Goal: Task Accomplishment & Management: Manage account settings

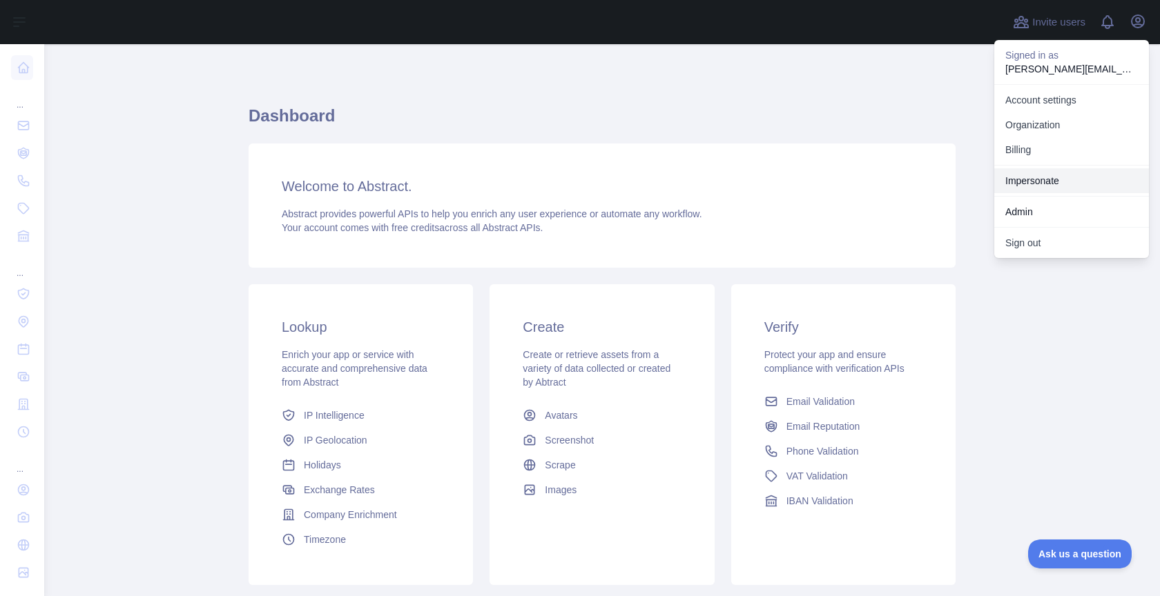
click at [1053, 182] on link "Impersonate" at bounding box center [1071, 180] width 155 height 25
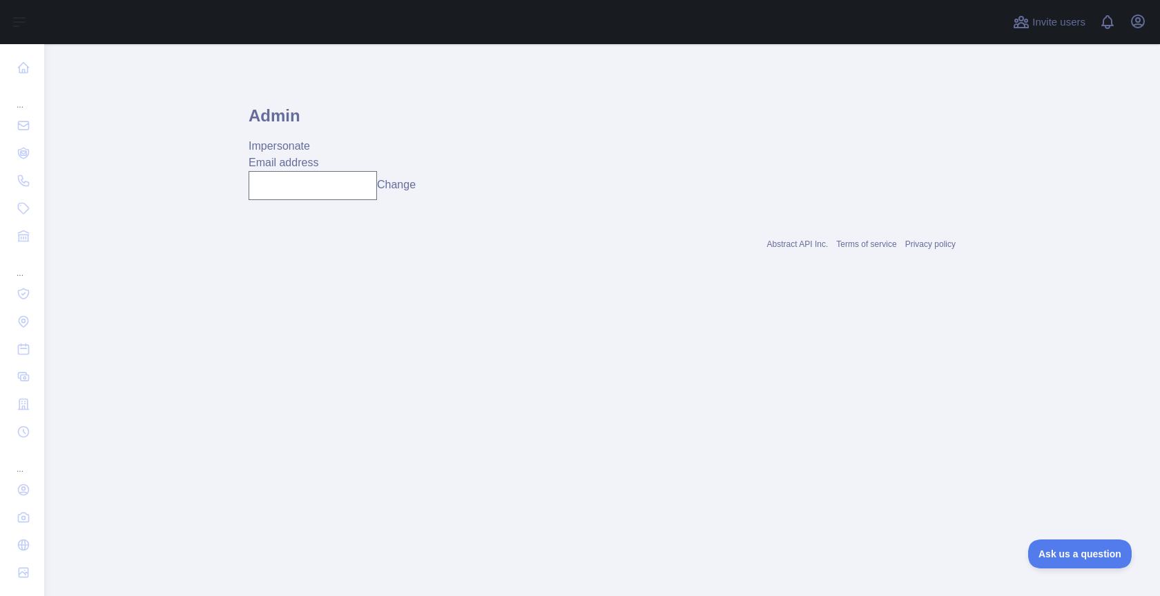
click at [1134, 36] on div "Invite users View notifications Open user menu" at bounding box center [1079, 22] width 139 height 44
click at [1134, 23] on icon "button" at bounding box center [1137, 21] width 17 height 17
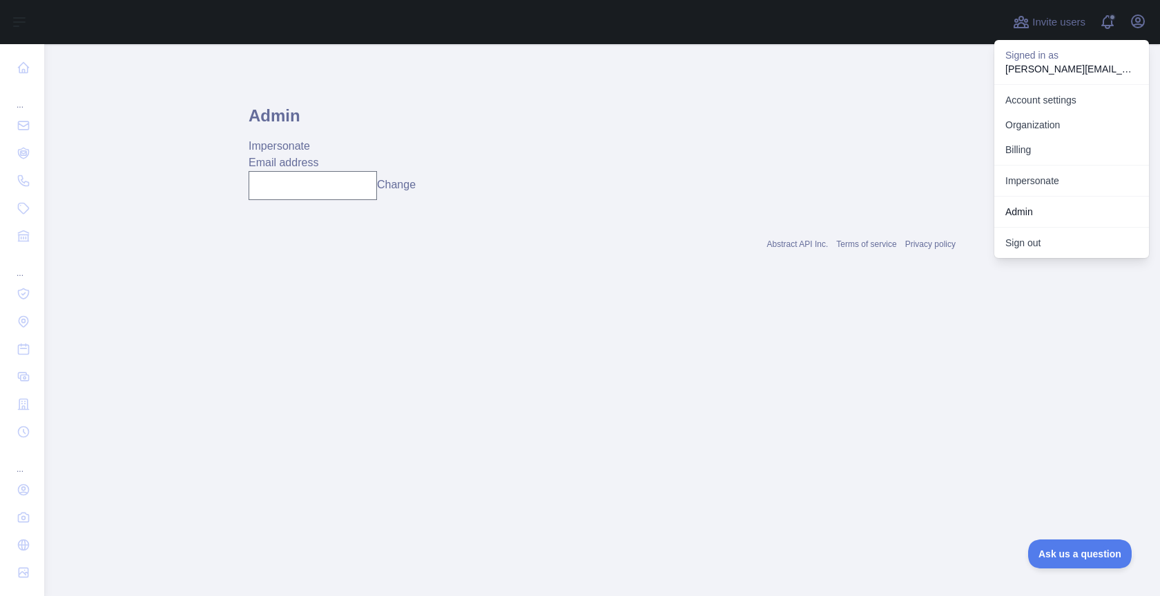
click at [1020, 209] on link "Admin" at bounding box center [1071, 212] width 155 height 25
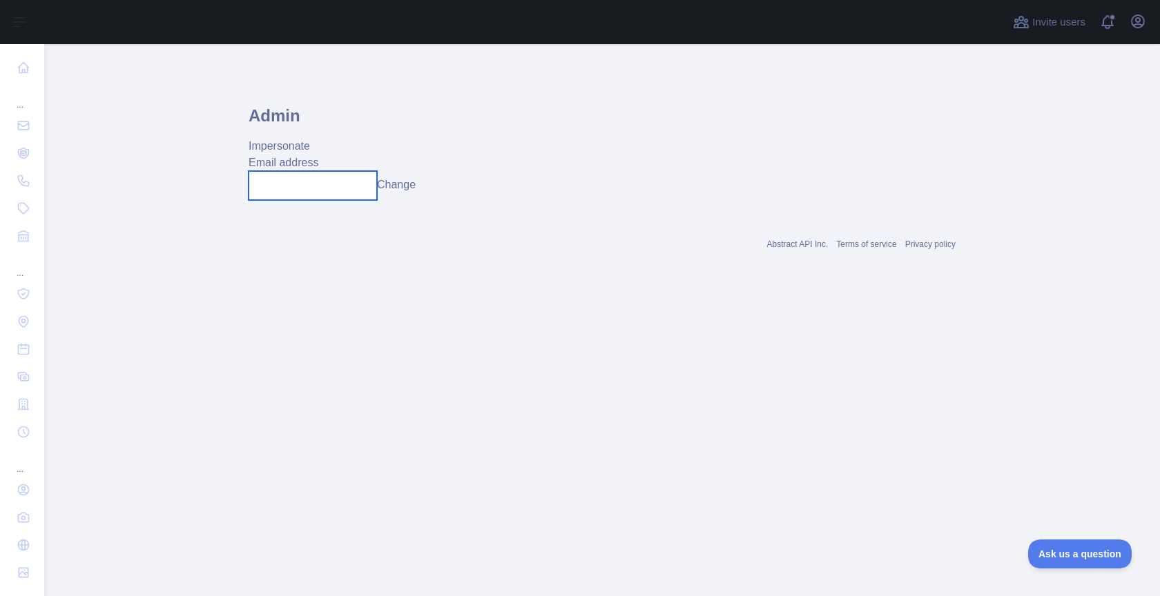
click at [316, 191] on input "text" at bounding box center [313, 185] width 128 height 29
click at [313, 186] on input "**********" at bounding box center [313, 185] width 128 height 29
type input "**********"
click at [400, 184] on button "Change" at bounding box center [406, 185] width 39 height 17
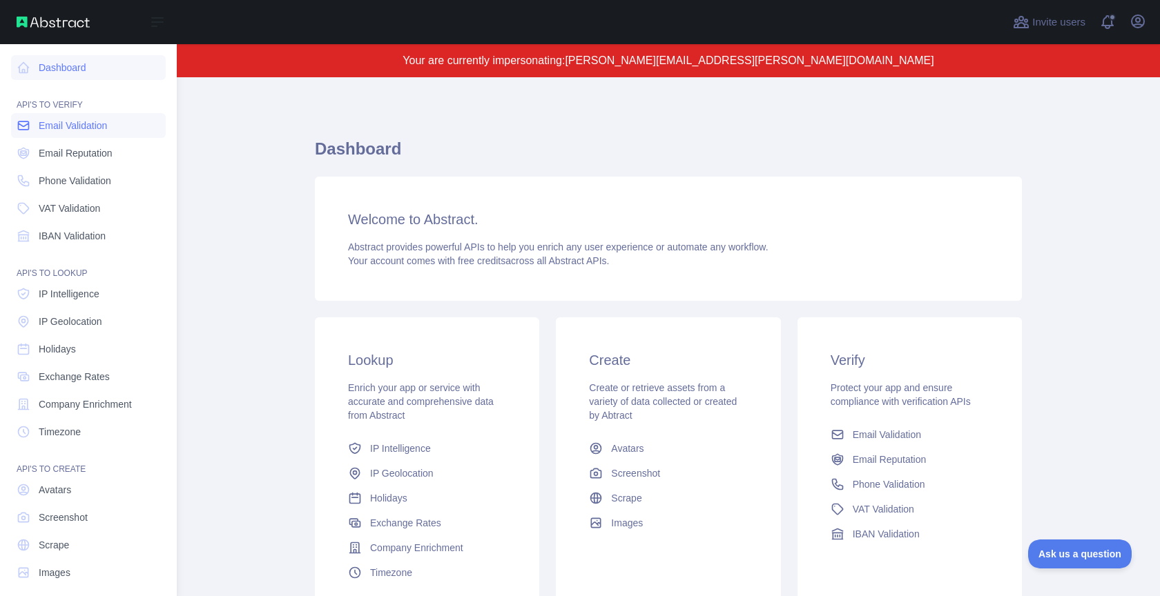
click at [66, 127] on span "Email Validation" at bounding box center [73, 126] width 68 height 14
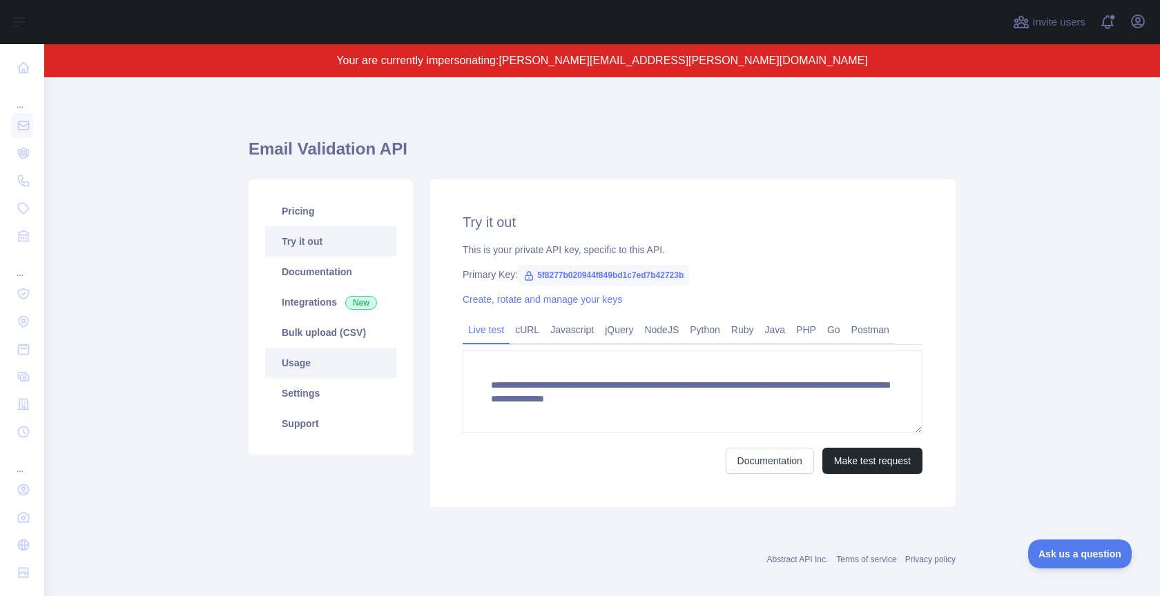
click at [284, 365] on link "Usage" at bounding box center [330, 363] width 131 height 30
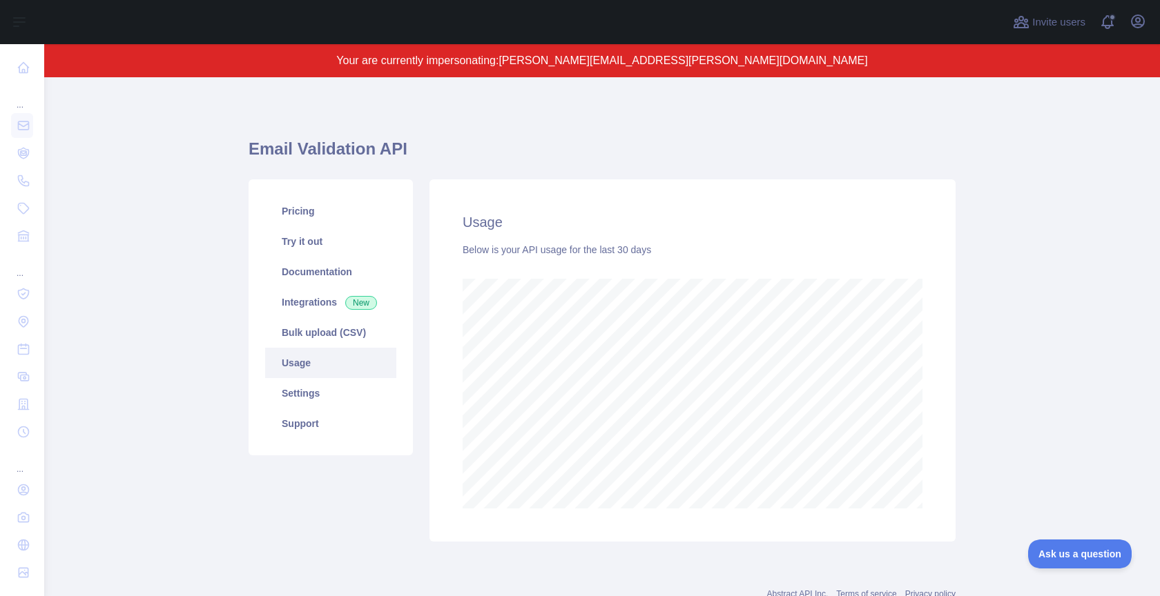
scroll to position [519, 1116]
click at [360, 221] on link "Pricing" at bounding box center [330, 211] width 131 height 30
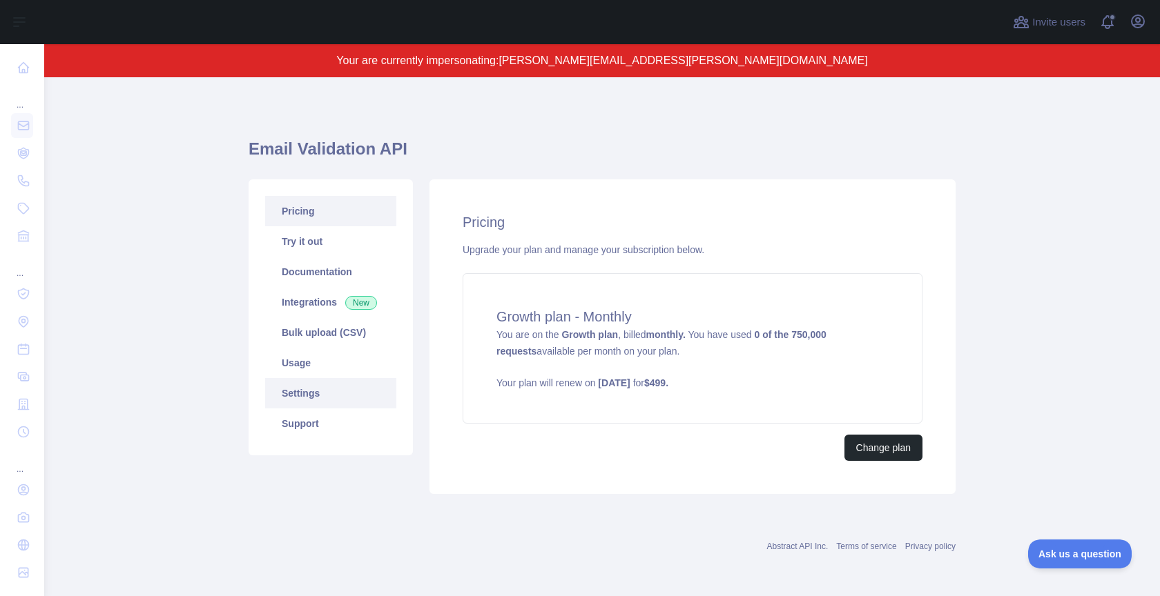
click at [306, 405] on link "Settings" at bounding box center [330, 393] width 131 height 30
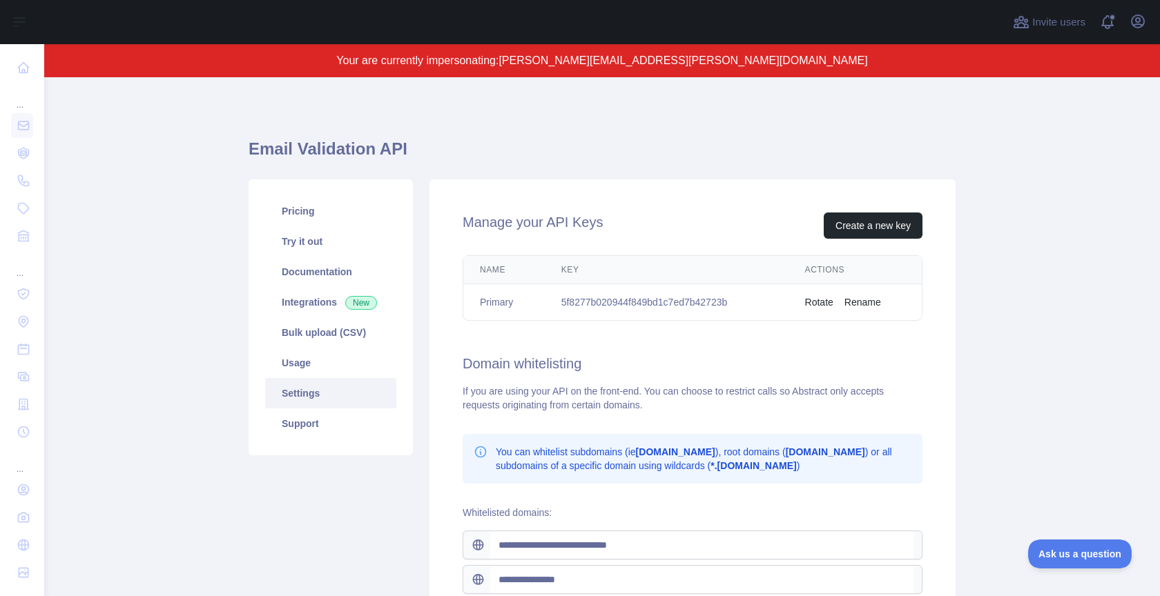
click at [585, 298] on td "5f8277b020944f849bd1c7ed7b42723b" at bounding box center [667, 302] width 244 height 37
copy td "5f8277b020944f849bd1c7ed7b42723b"
